Goal: Information Seeking & Learning: Learn about a topic

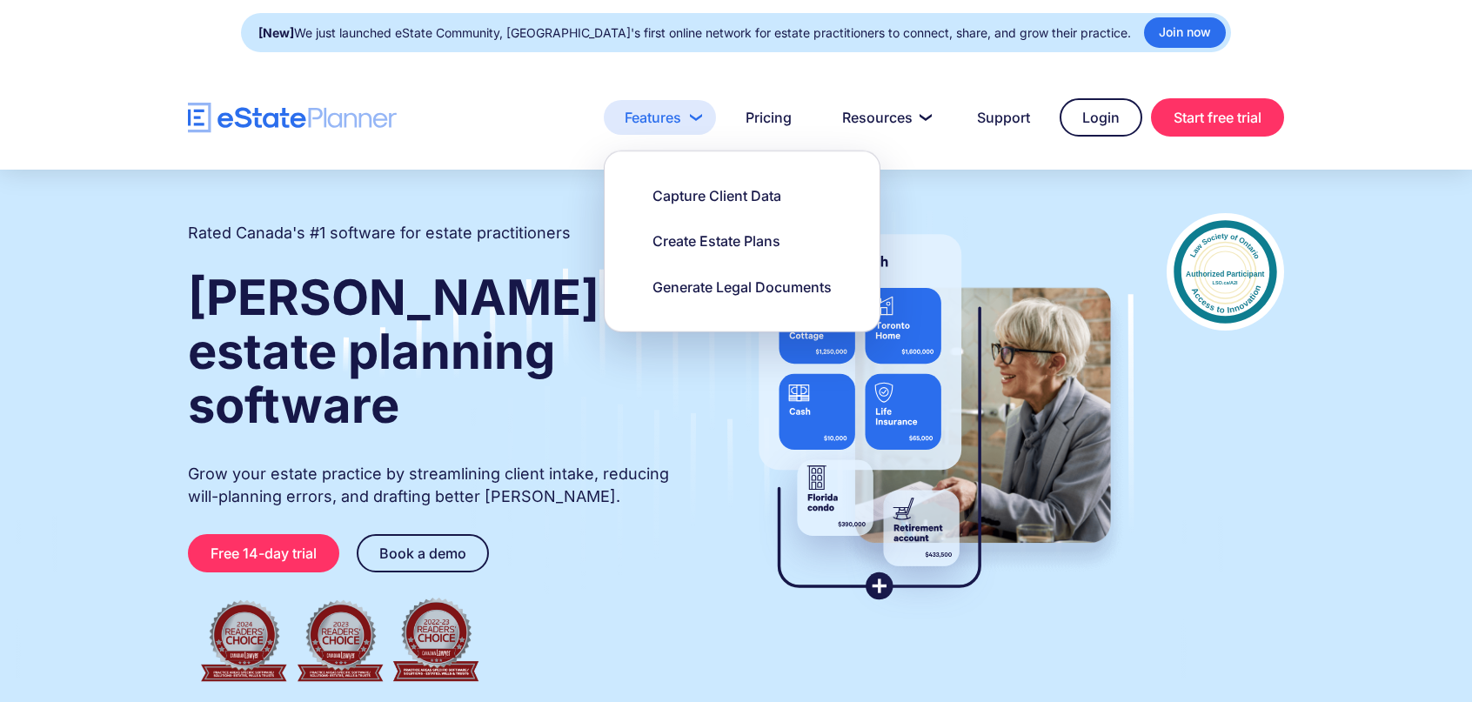
click at [682, 121] on link "Features" at bounding box center [660, 117] width 112 height 35
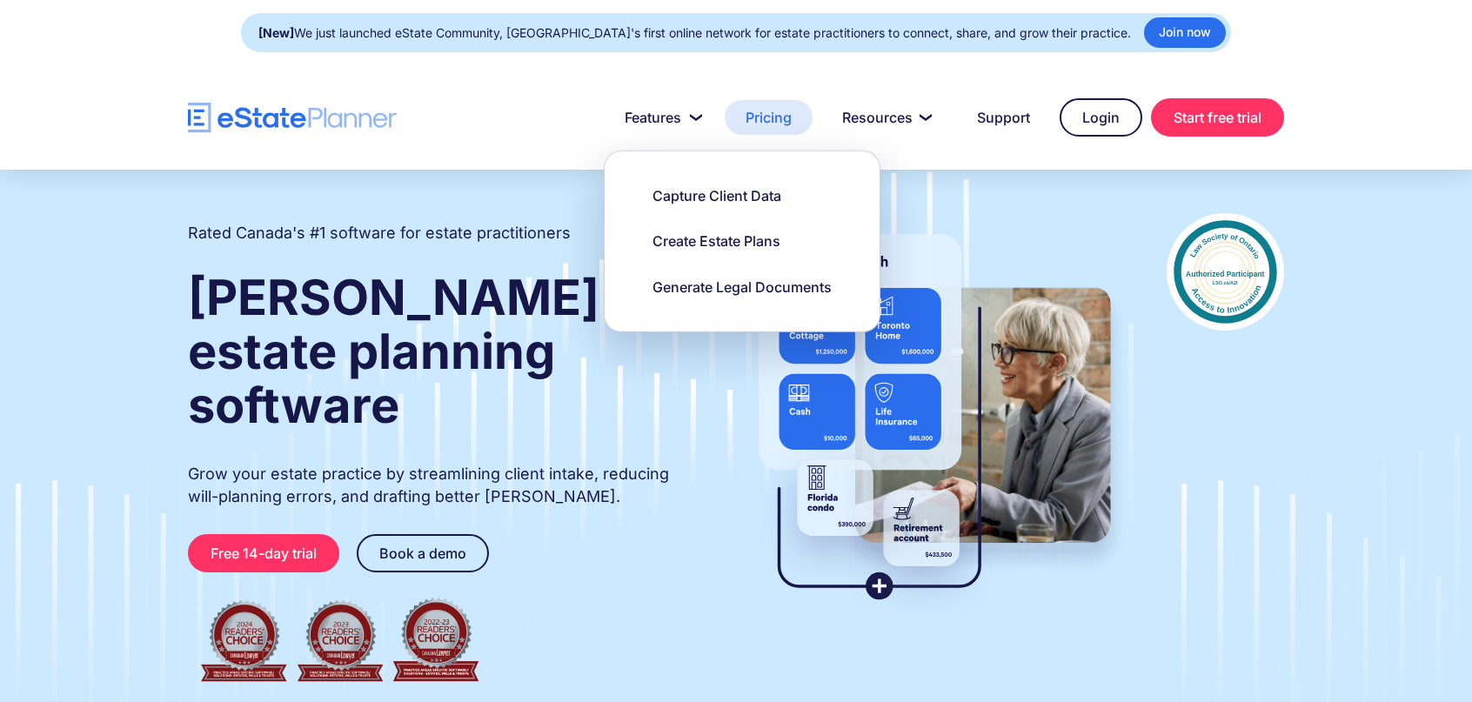
click at [744, 114] on link "Pricing" at bounding box center [768, 117] width 88 height 35
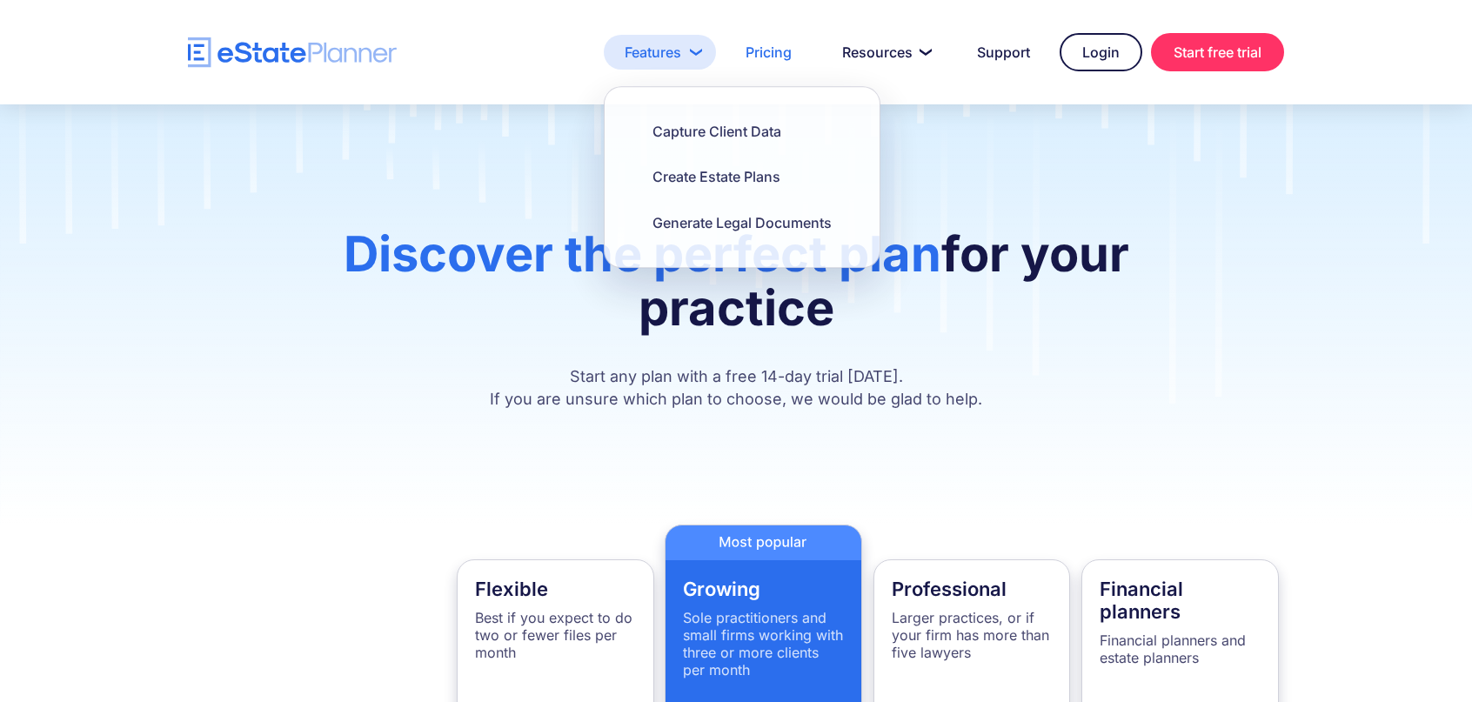
click at [672, 63] on link "Features" at bounding box center [660, 52] width 112 height 35
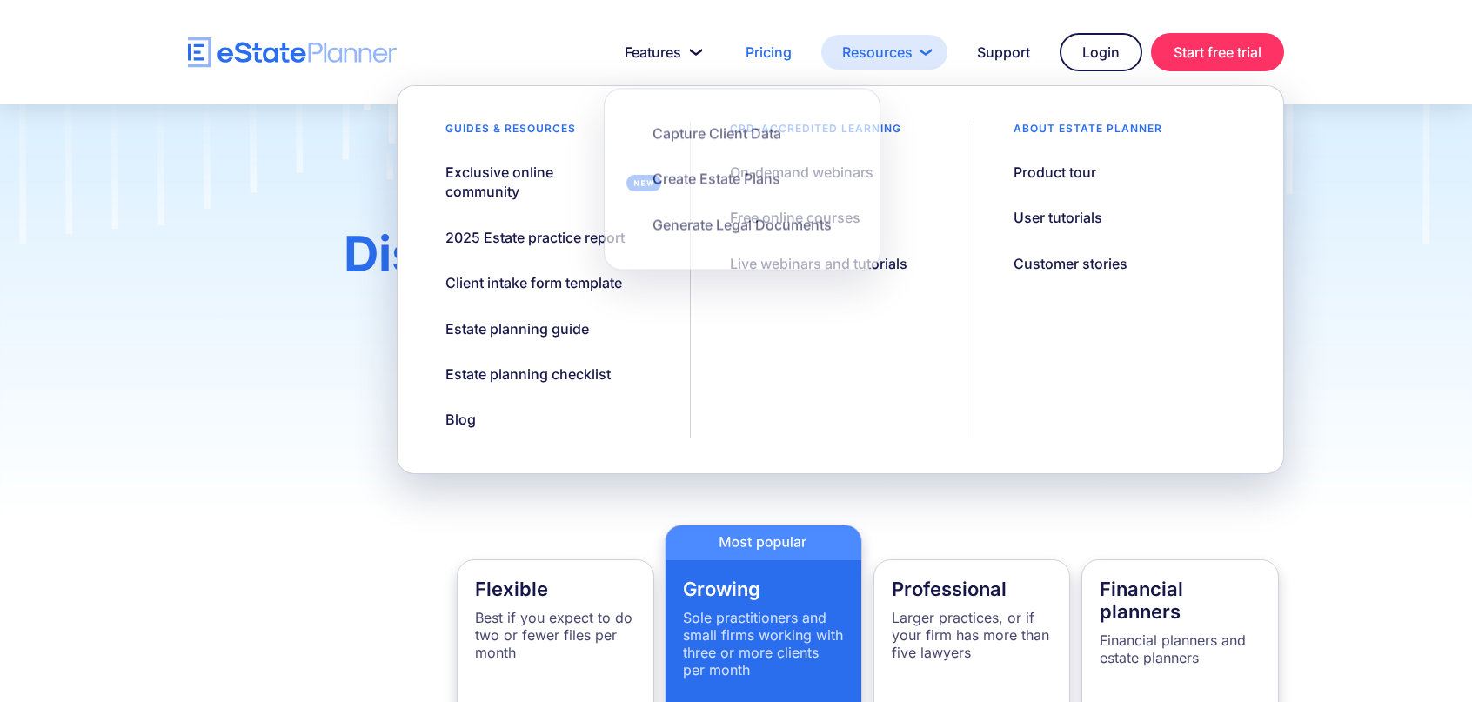
click at [832, 51] on link "Resources" at bounding box center [884, 52] width 126 height 35
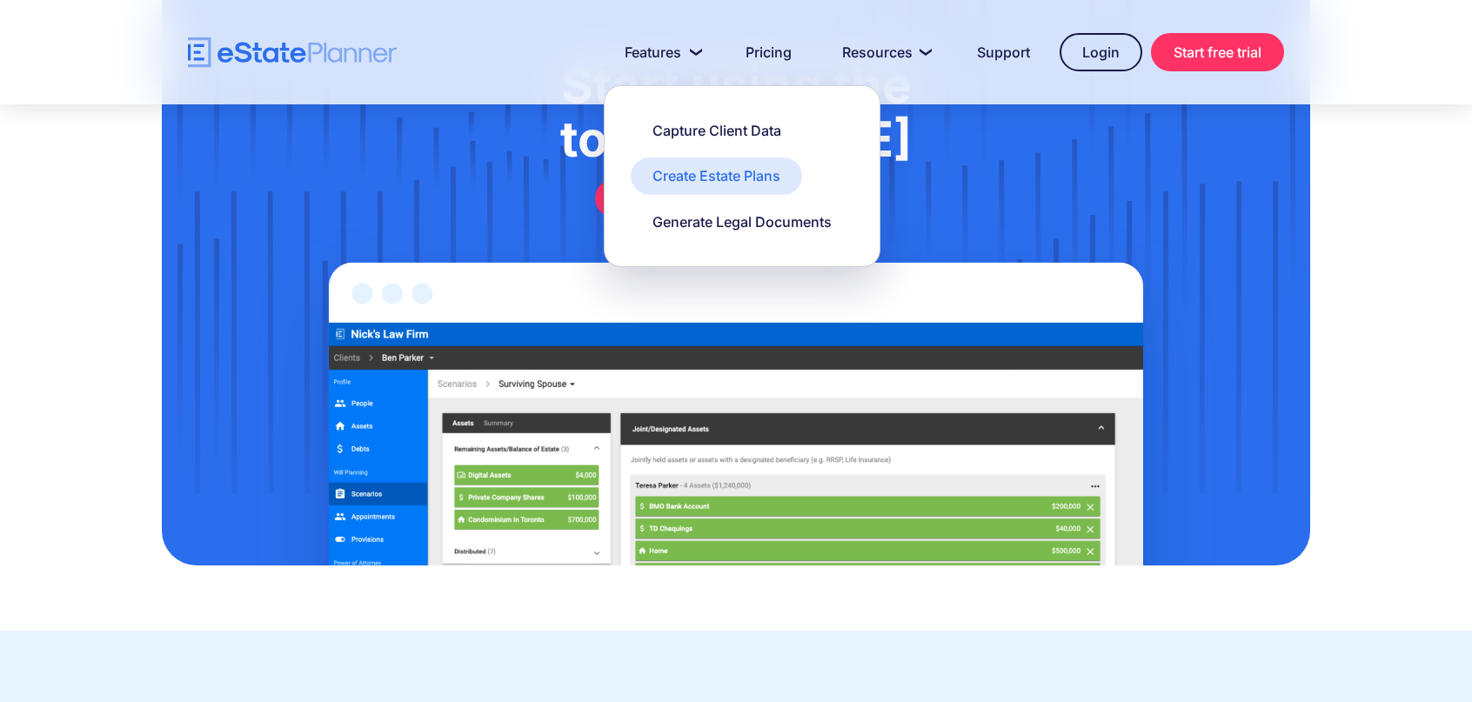
scroll to position [1305, 0]
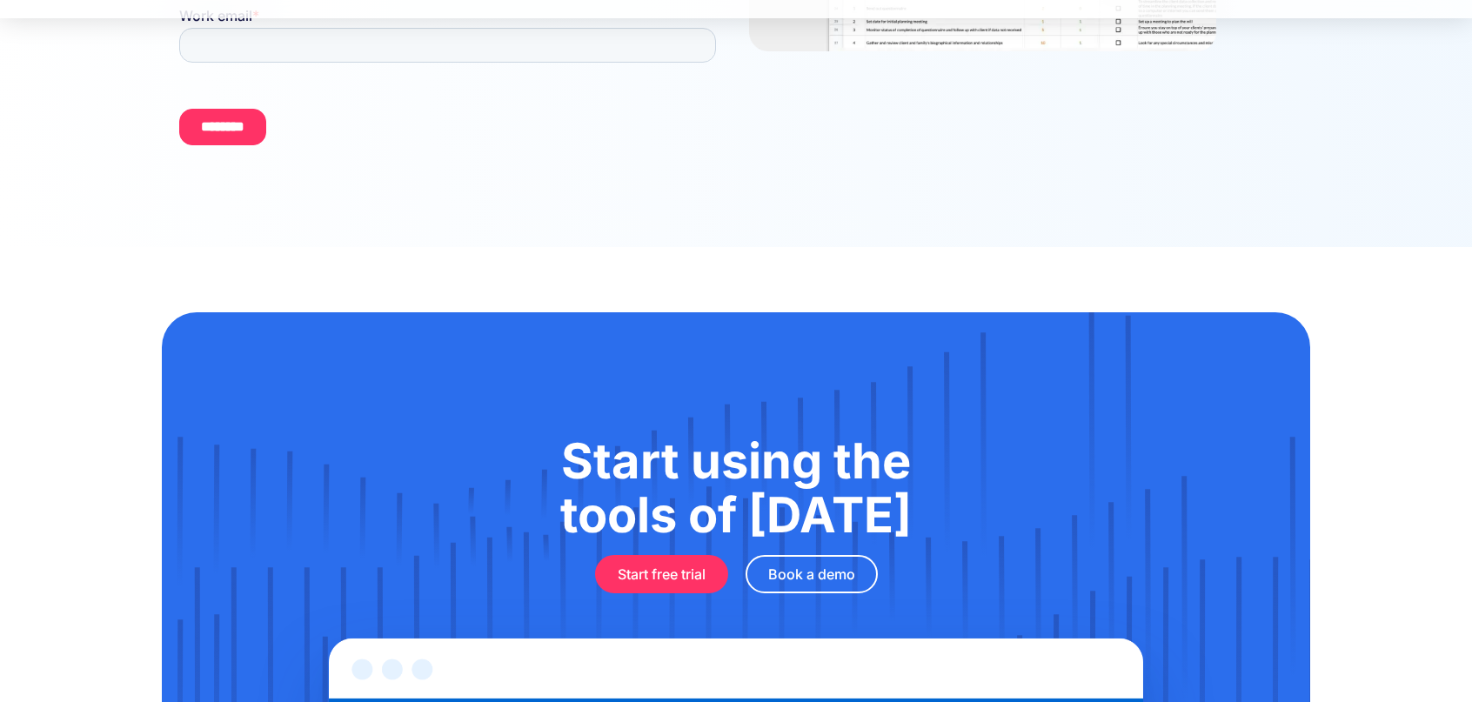
scroll to position [783, 0]
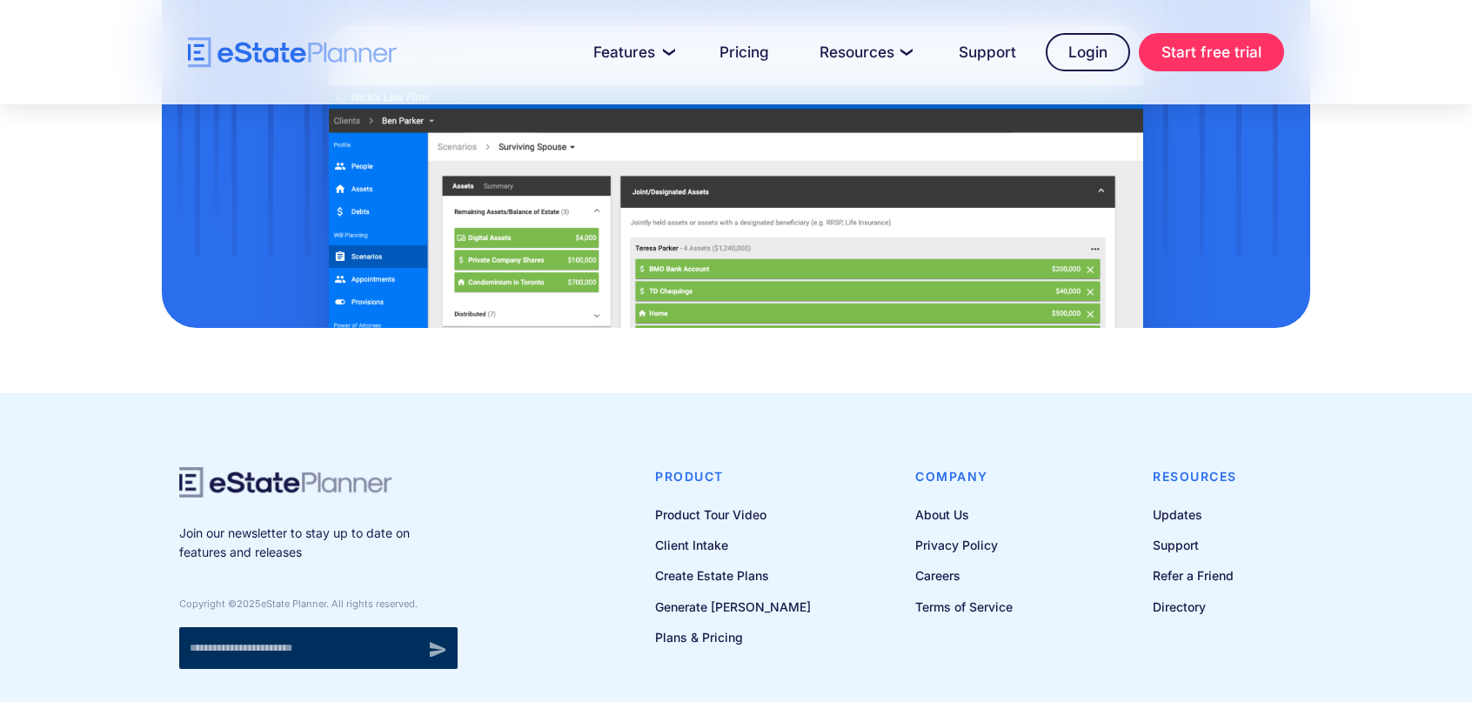
scroll to position [2403, 0]
